Goal: Task Accomplishment & Management: Manage account settings

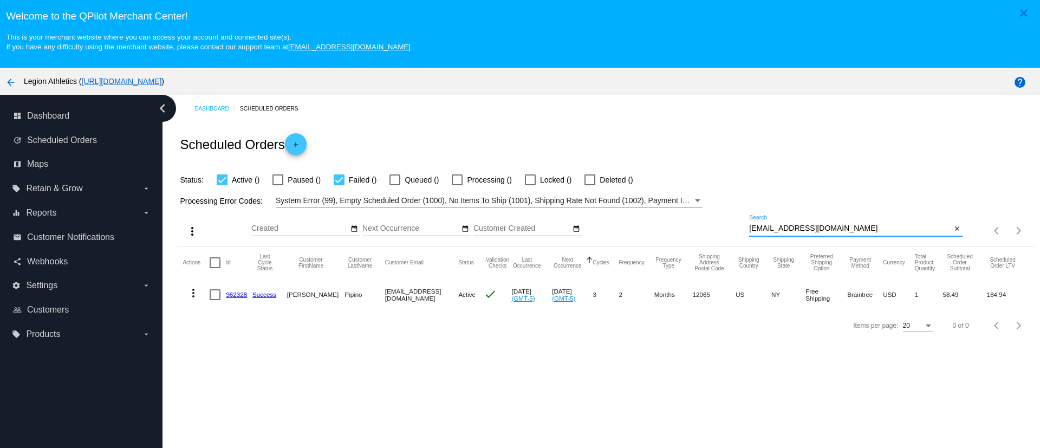
click at [819, 226] on input "[EMAIL_ADDRESS][DOMAIN_NAME]" at bounding box center [850, 228] width 202 height 9
paste input "sedyve@g"
type input "[EMAIL_ADDRESS][DOMAIN_NAME]"
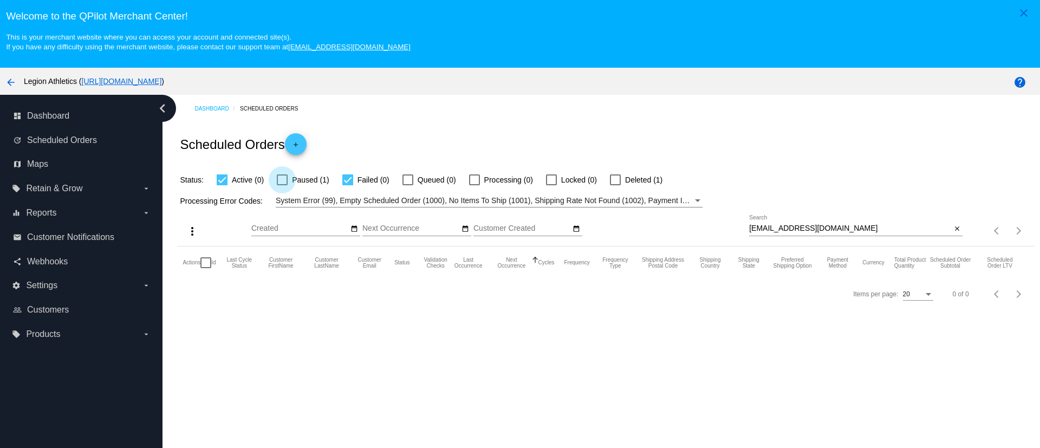
click at [285, 184] on div at bounding box center [282, 179] width 11 height 11
click at [282, 185] on input "Paused (1)" at bounding box center [282, 185] width 1 height 1
checkbox input "true"
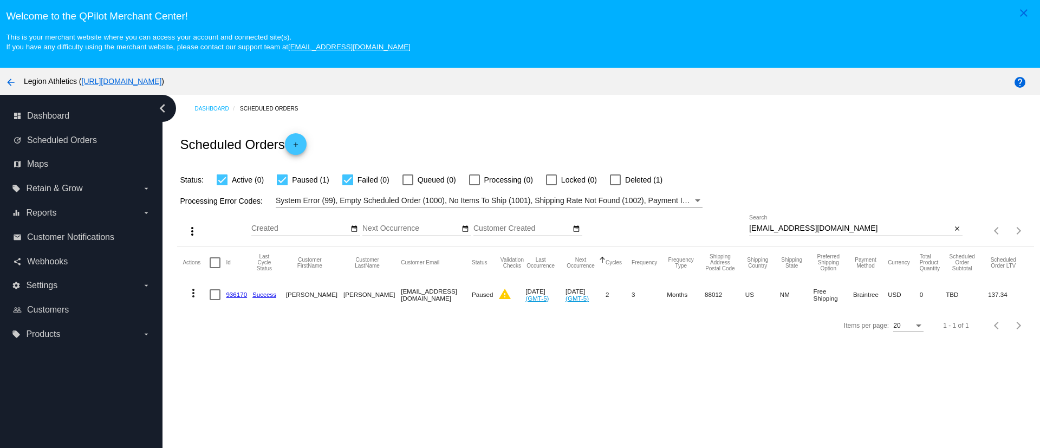
click at [196, 291] on mat-icon "more_vert" at bounding box center [193, 293] width 13 height 13
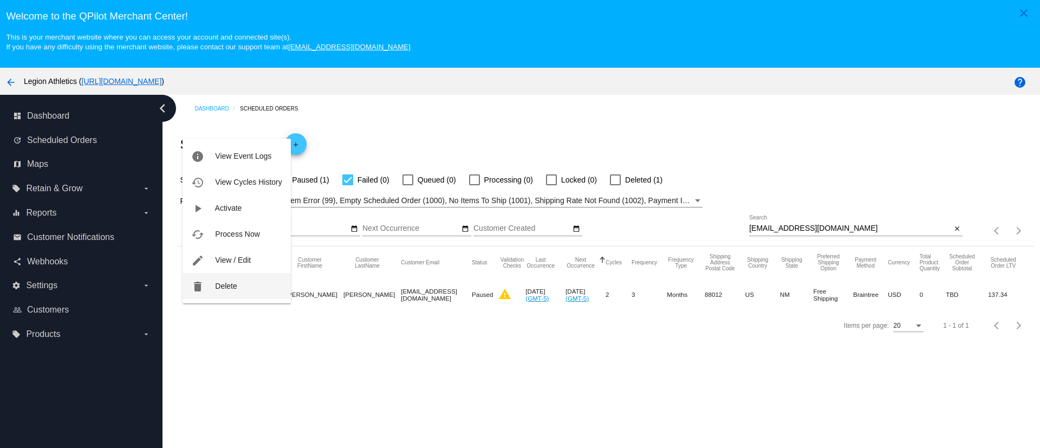
click at [241, 282] on button "delete Delete" at bounding box center [237, 286] width 108 height 26
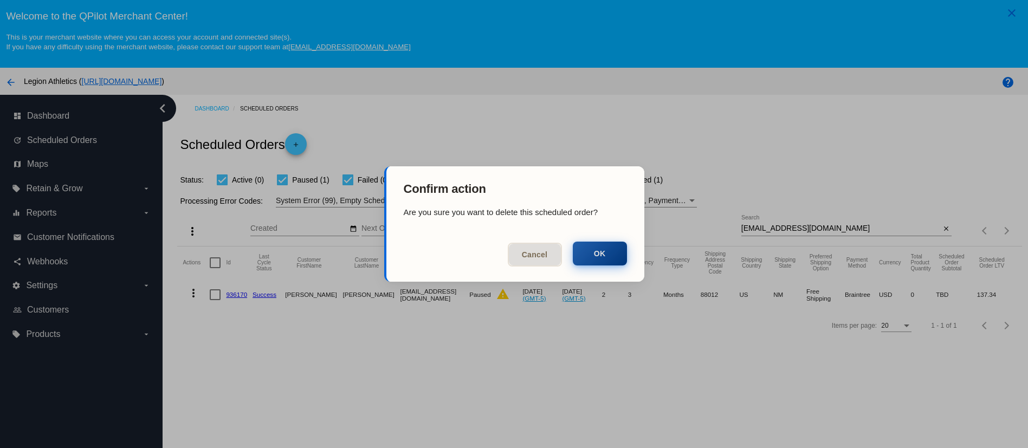
click at [578, 254] on button "OK" at bounding box center [600, 254] width 54 height 24
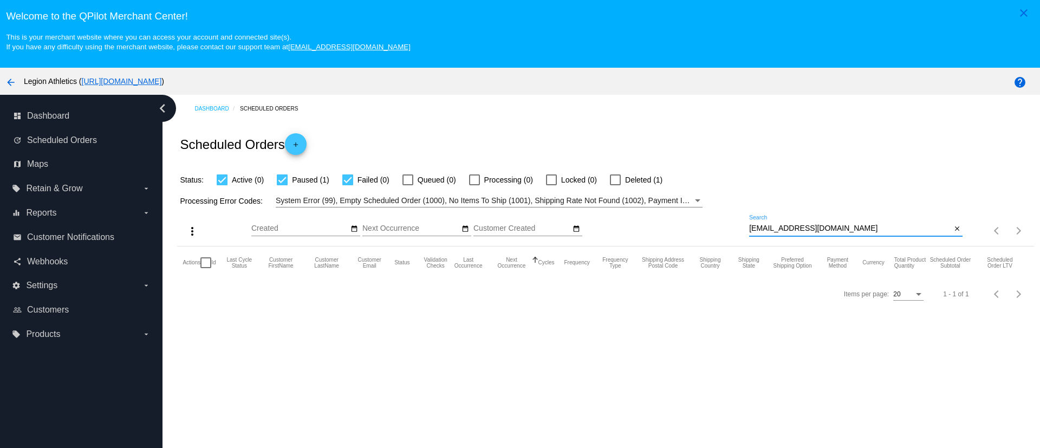
click at [791, 229] on input "[EMAIL_ADDRESS][DOMAIN_NAME]" at bounding box center [850, 228] width 202 height 9
